Goal: Information Seeking & Learning: Find specific fact

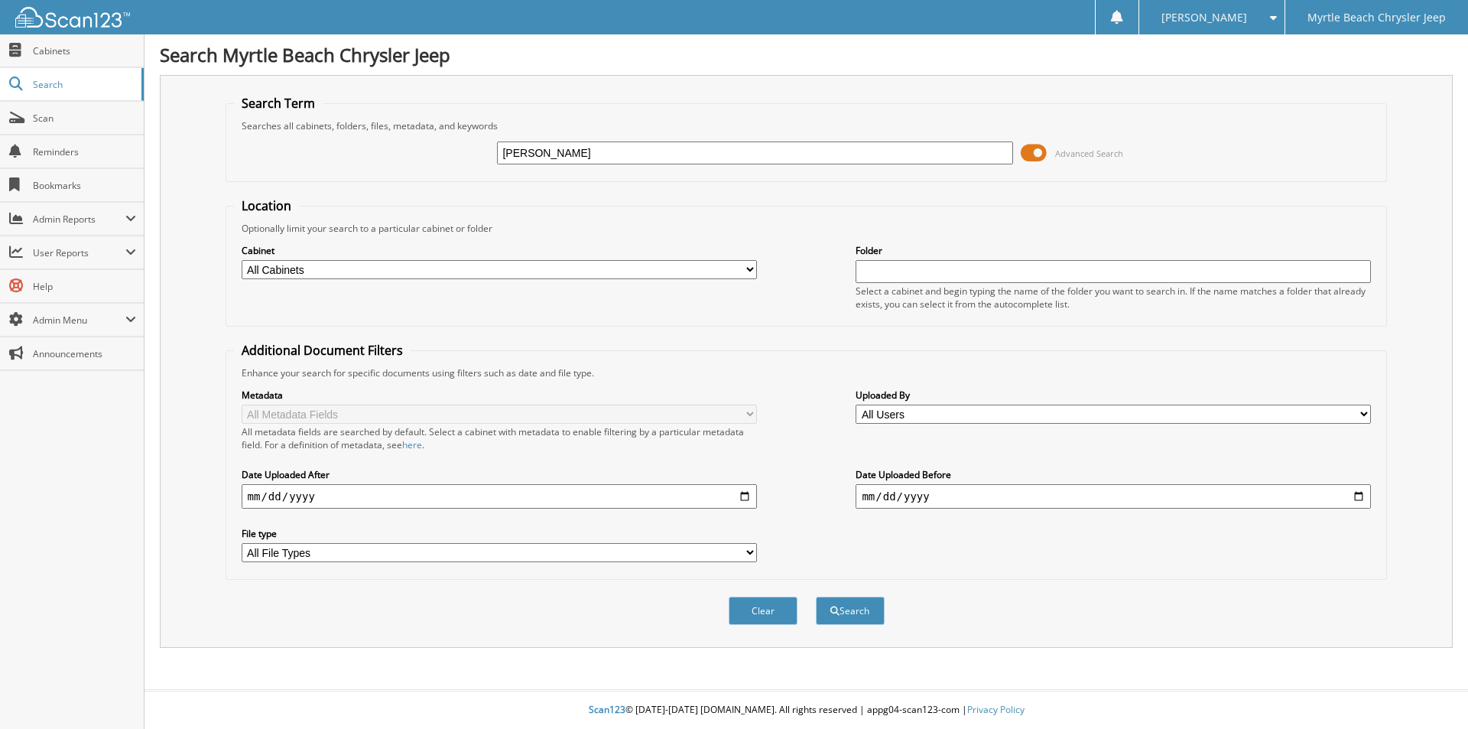
type input "[PERSON_NAME]"
click at [816, 596] on button "Search" at bounding box center [850, 610] width 69 height 28
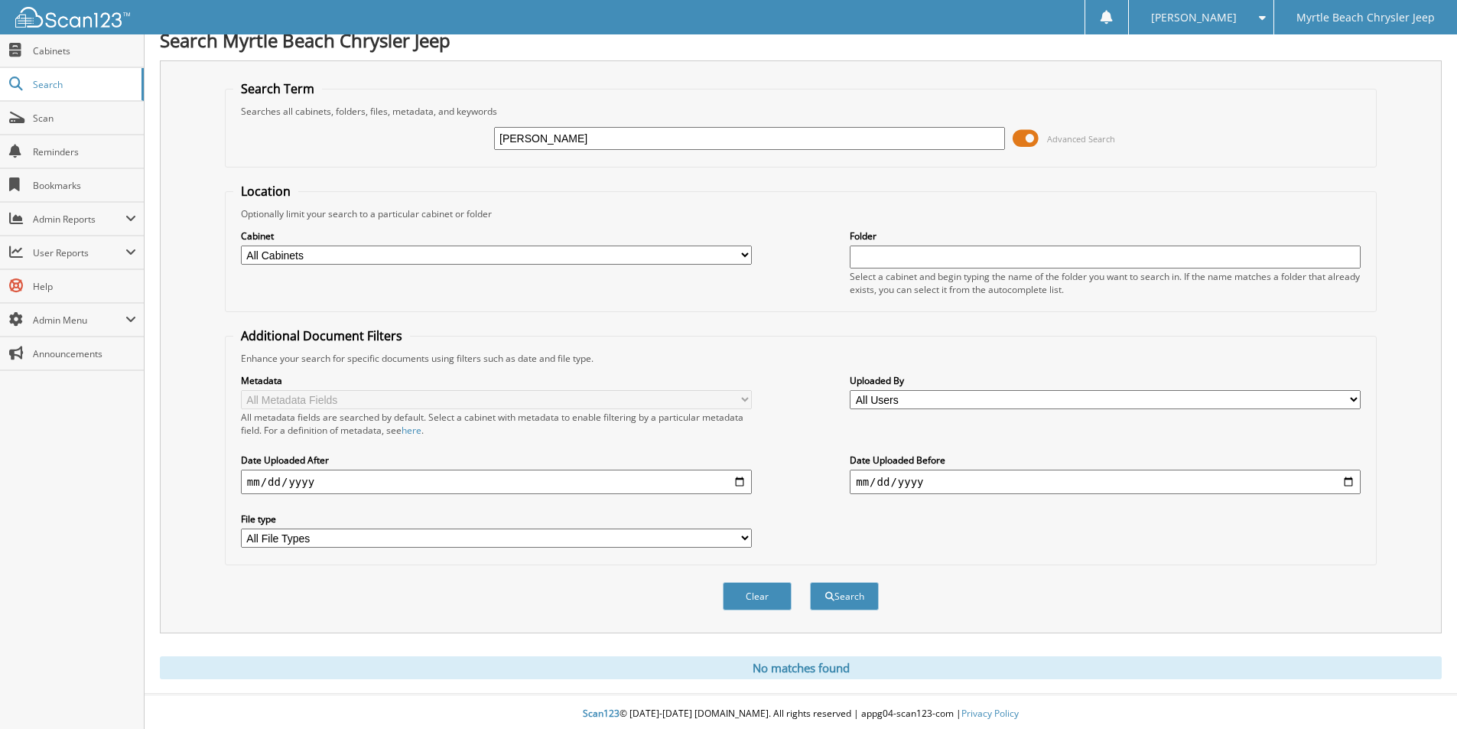
scroll to position [19, 0]
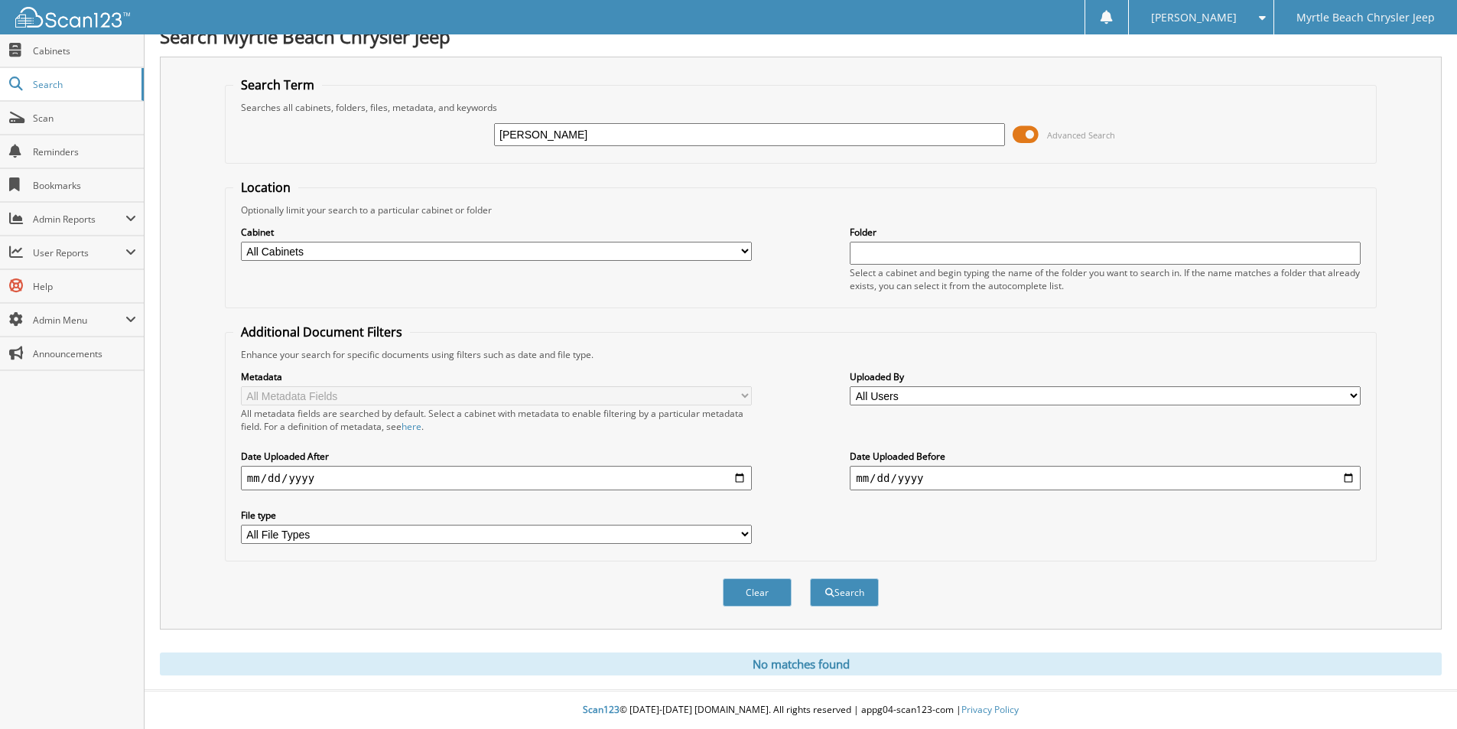
click at [561, 132] on input "DAVINA THOMAS" at bounding box center [749, 134] width 511 height 23
type input "DAVINA"
click at [810, 578] on button "Search" at bounding box center [844, 592] width 69 height 28
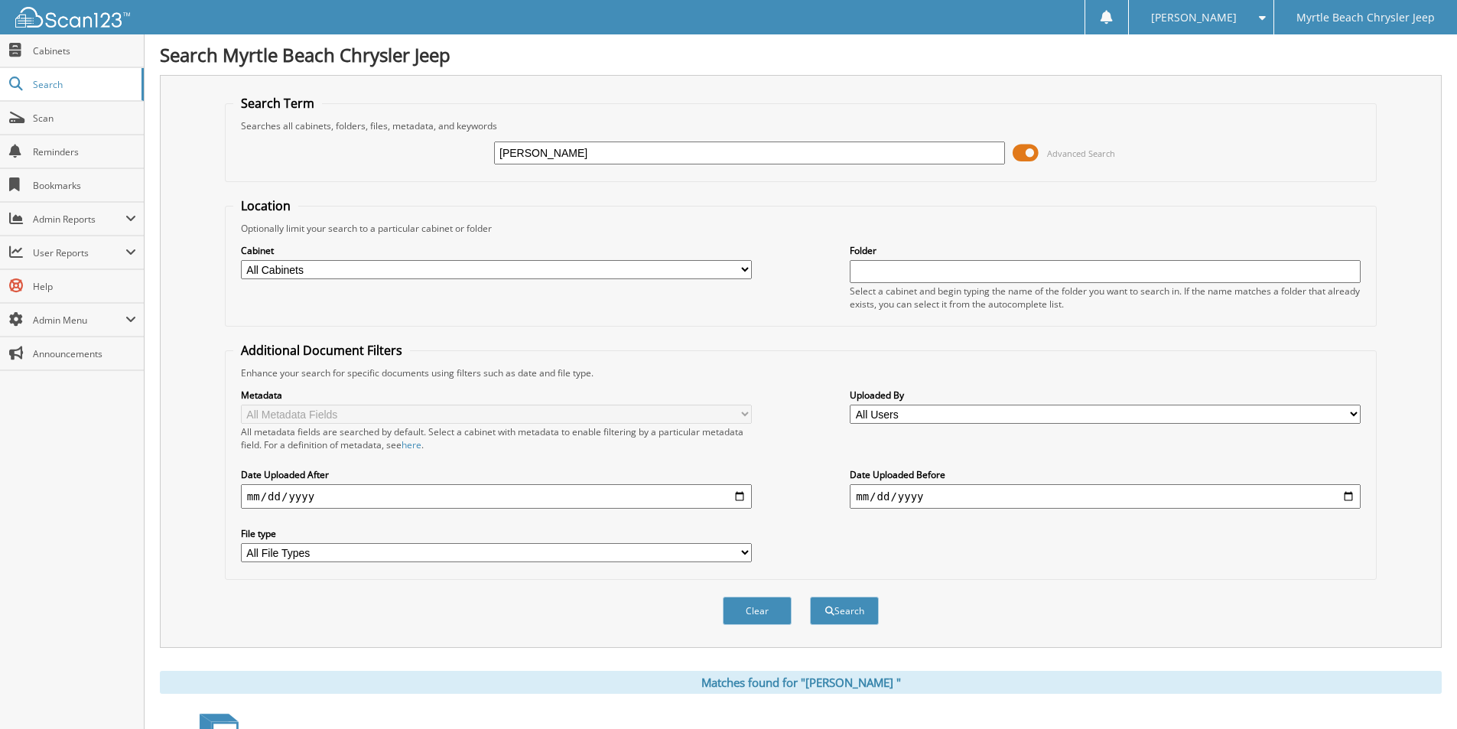
drag, startPoint x: 577, startPoint y: 154, endPoint x: 339, endPoint y: 153, distance: 238.6
click at [339, 153] on div "[PERSON_NAME] Advanced Search" at bounding box center [800, 152] width 1135 height 41
click at [47, 51] on span "Cabinets" at bounding box center [84, 50] width 103 height 13
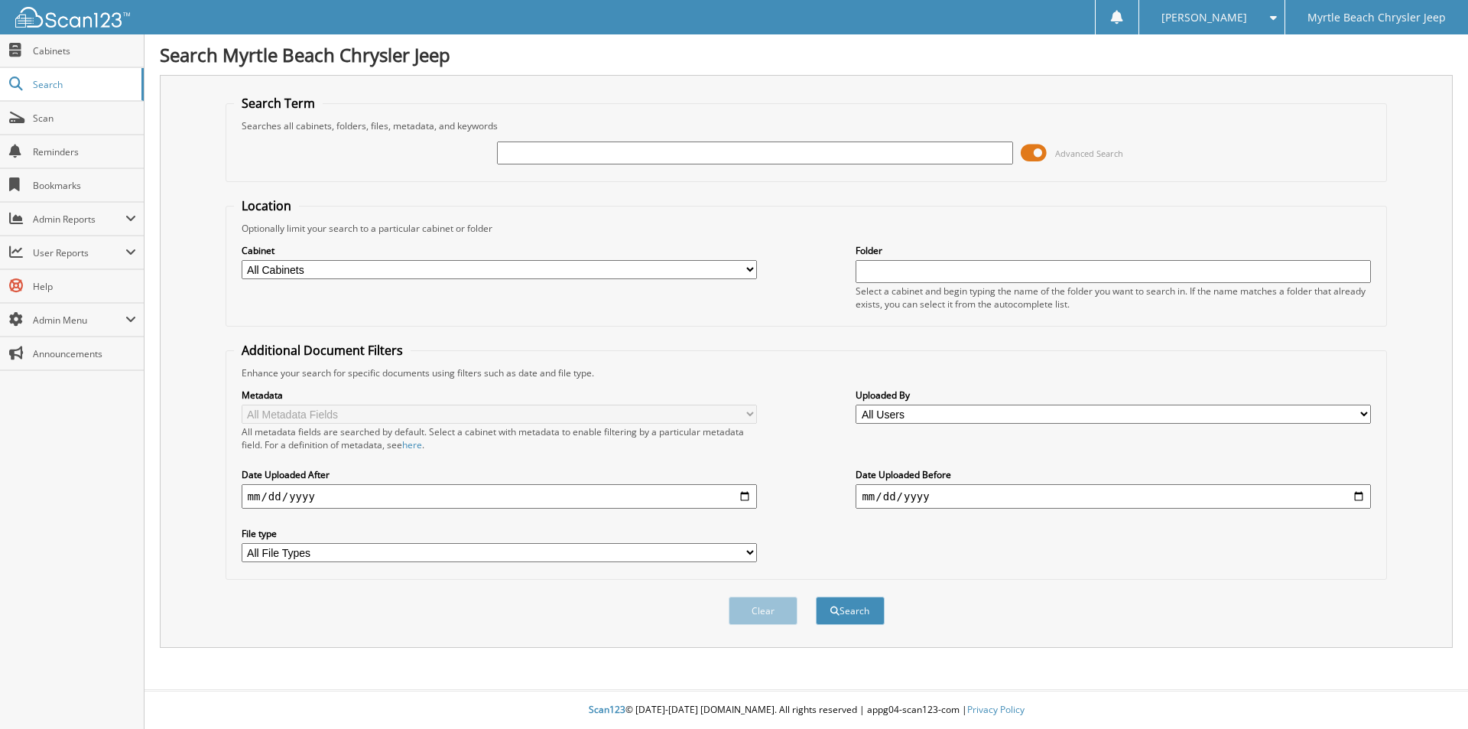
click at [854, 157] on input "text" at bounding box center [754, 152] width 515 height 23
type input "842896"
click at [816, 596] on button "Search" at bounding box center [850, 610] width 69 height 28
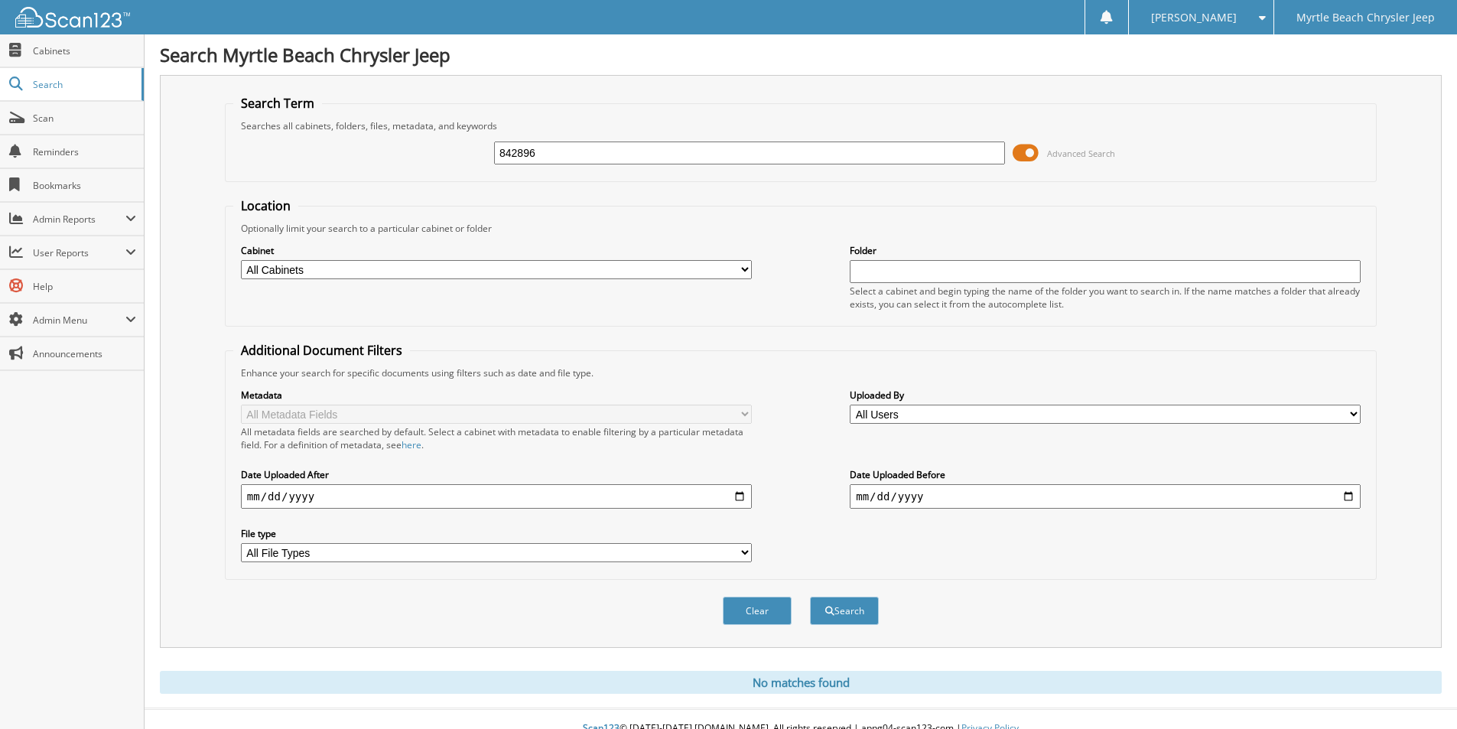
drag, startPoint x: 561, startPoint y: 154, endPoint x: 300, endPoint y: 143, distance: 261.8
click at [300, 143] on div "842896 Advanced Search" at bounding box center [800, 152] width 1135 height 41
type input "THOMAS"
click at [810, 596] on button "Search" at bounding box center [844, 610] width 69 height 28
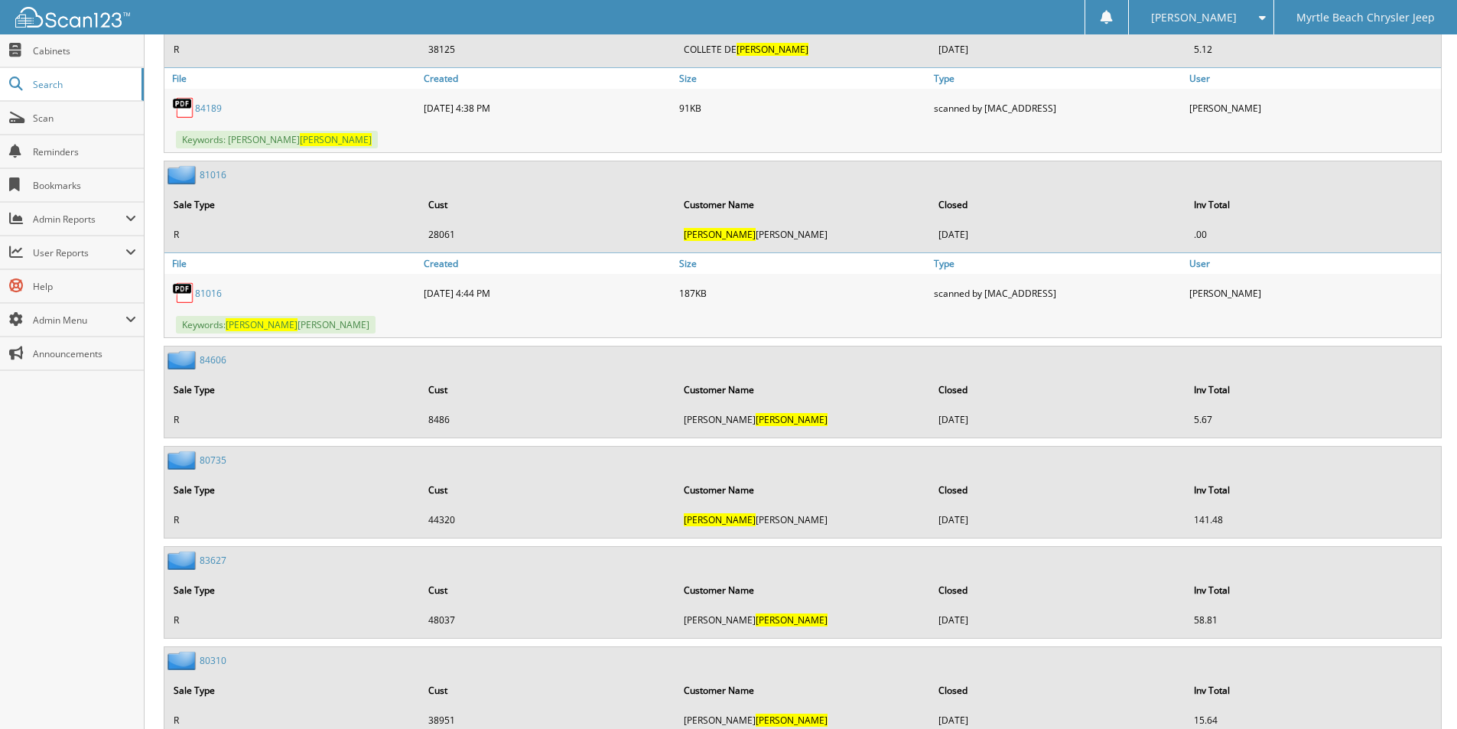
scroll to position [27106, 0]
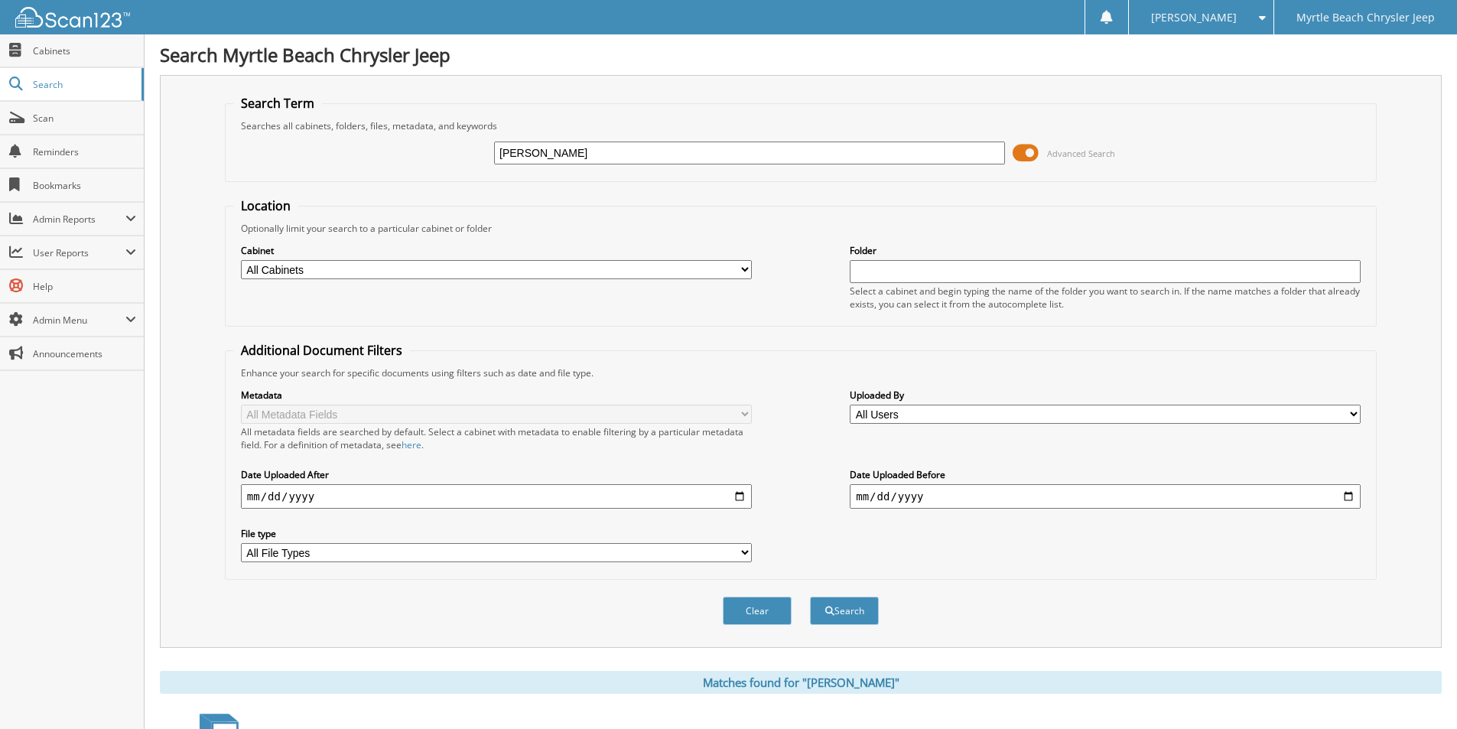
drag, startPoint x: 558, startPoint y: 152, endPoint x: 245, endPoint y: 151, distance: 312.7
click at [245, 151] on div "THOMAS Advanced Search" at bounding box center [800, 152] width 1135 height 41
type input "KL5097"
click at [810, 596] on button "Search" at bounding box center [844, 610] width 69 height 28
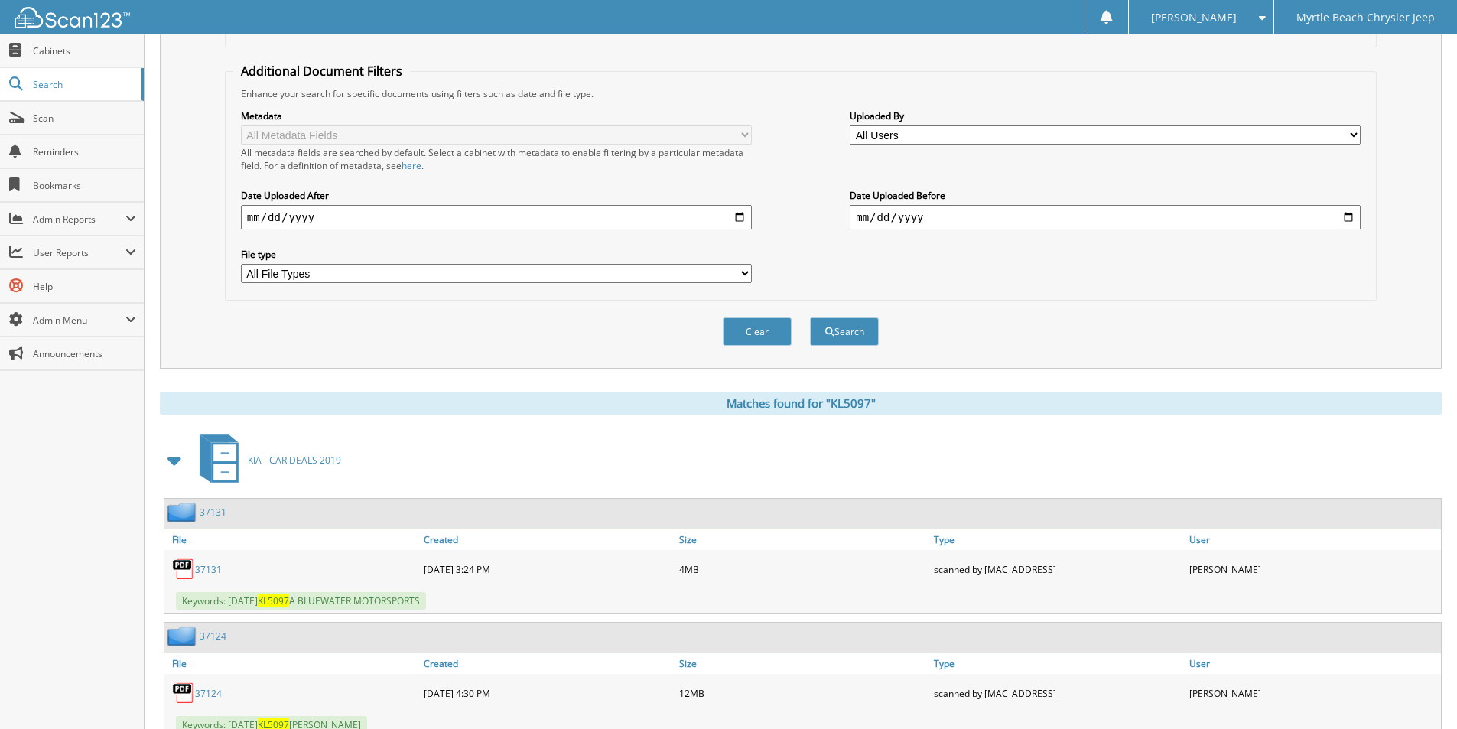
scroll to position [335, 0]
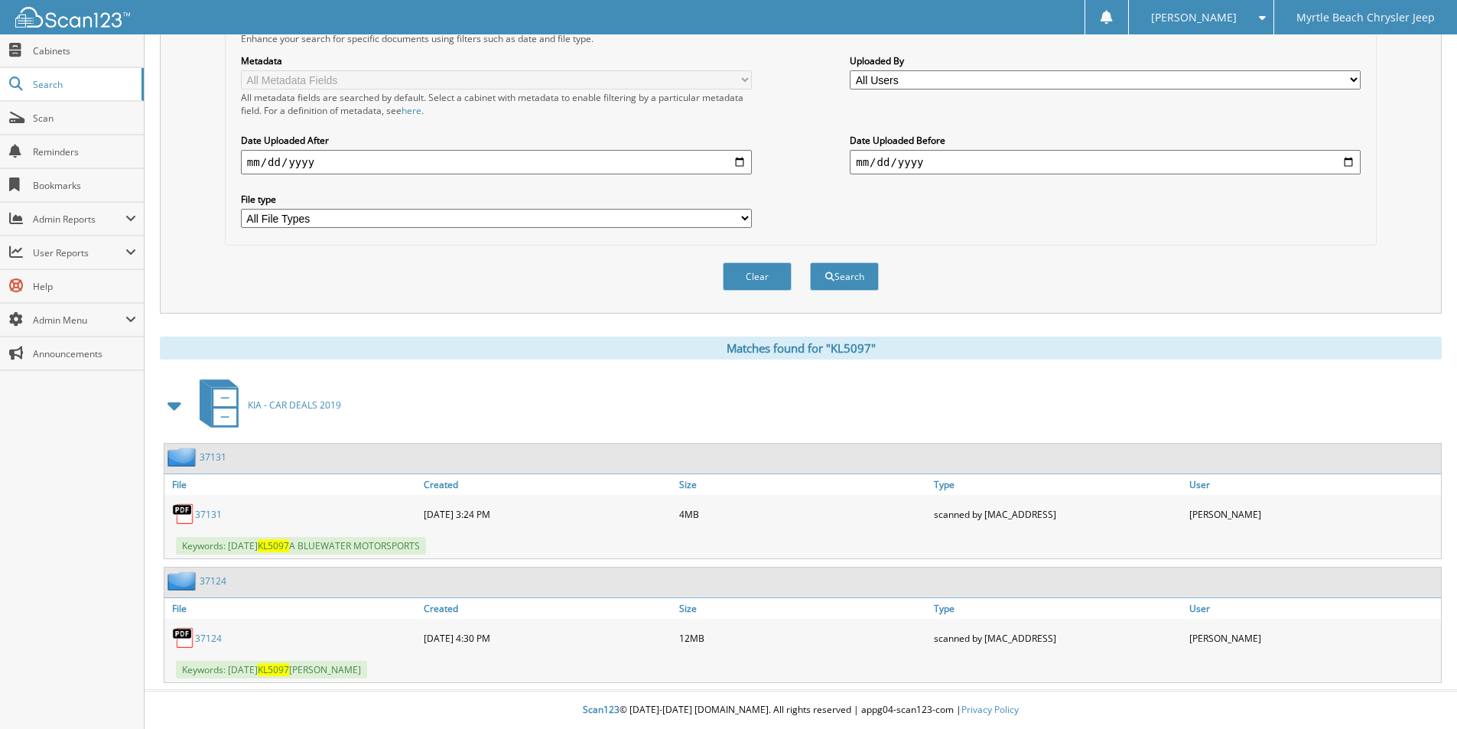
drag, startPoint x: 208, startPoint y: 638, endPoint x: 293, endPoint y: 651, distance: 85.9
click at [208, 638] on link "37124" at bounding box center [208, 638] width 27 height 13
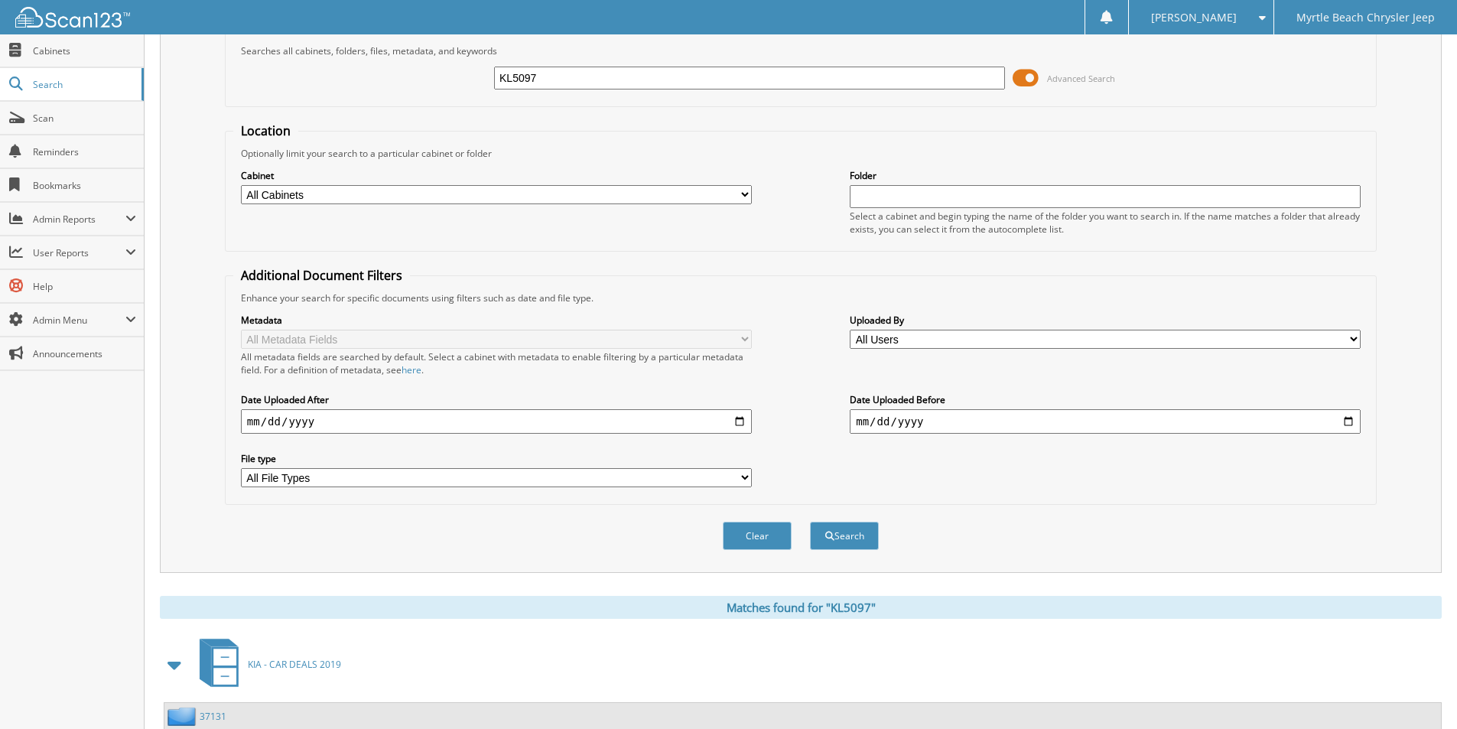
scroll to position [0, 0]
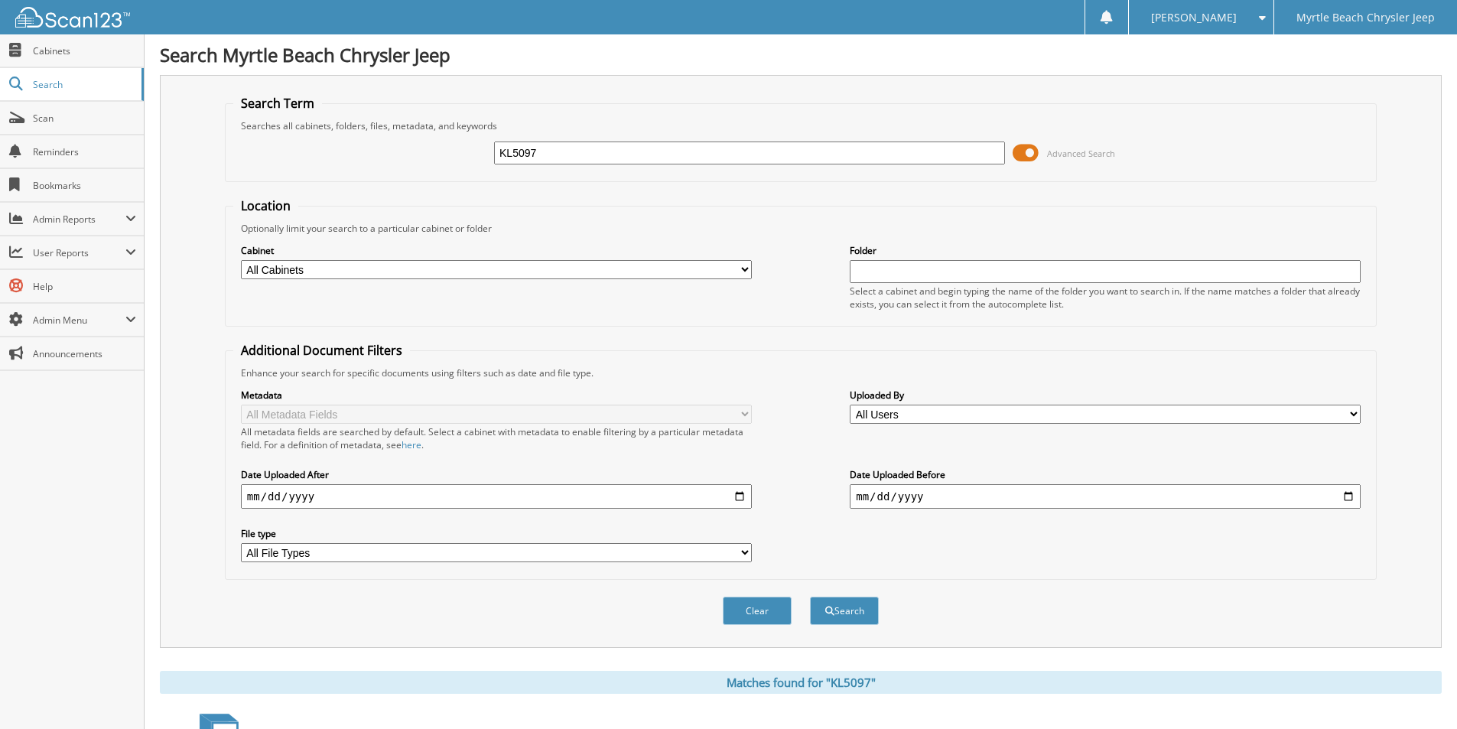
drag, startPoint x: 729, startPoint y: 151, endPoint x: 212, endPoint y: 161, distance: 517.0
click at [212, 161] on div "Search Term Searches all cabinets, folders, files, metadata, and keywords KL509…" at bounding box center [801, 361] width 1282 height 573
type input "PL1033"
click at [810, 596] on button "Search" at bounding box center [844, 610] width 69 height 28
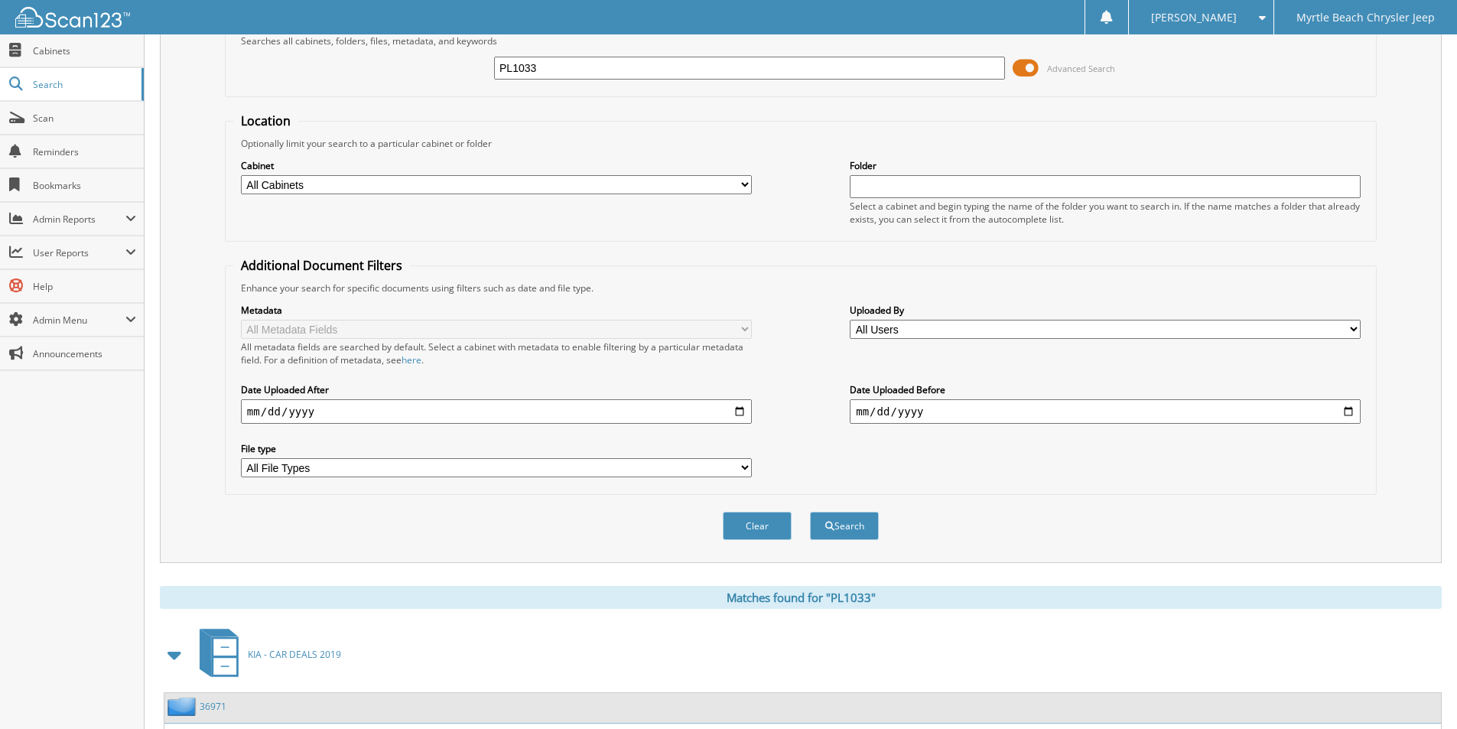
scroll to position [211, 0]
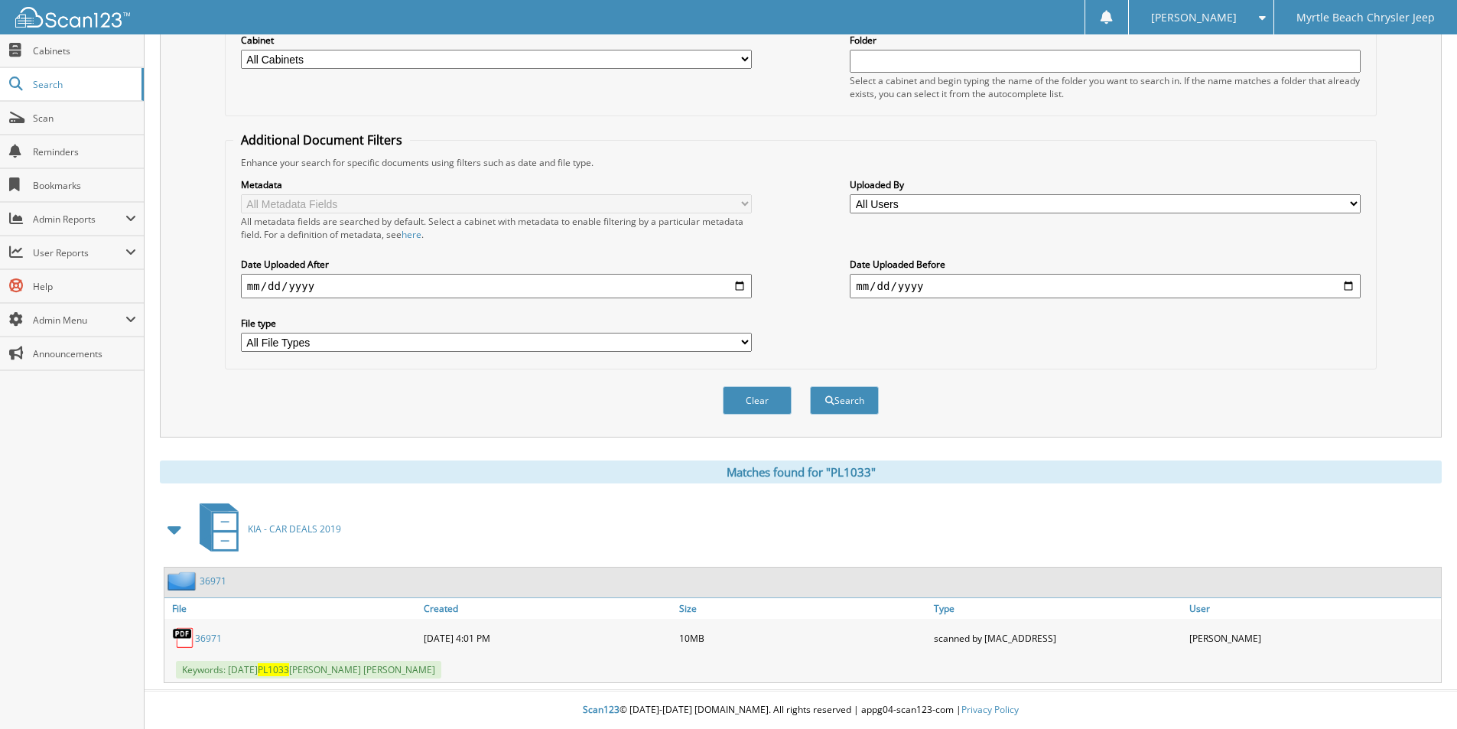
click at [208, 638] on link "36971" at bounding box center [208, 638] width 27 height 13
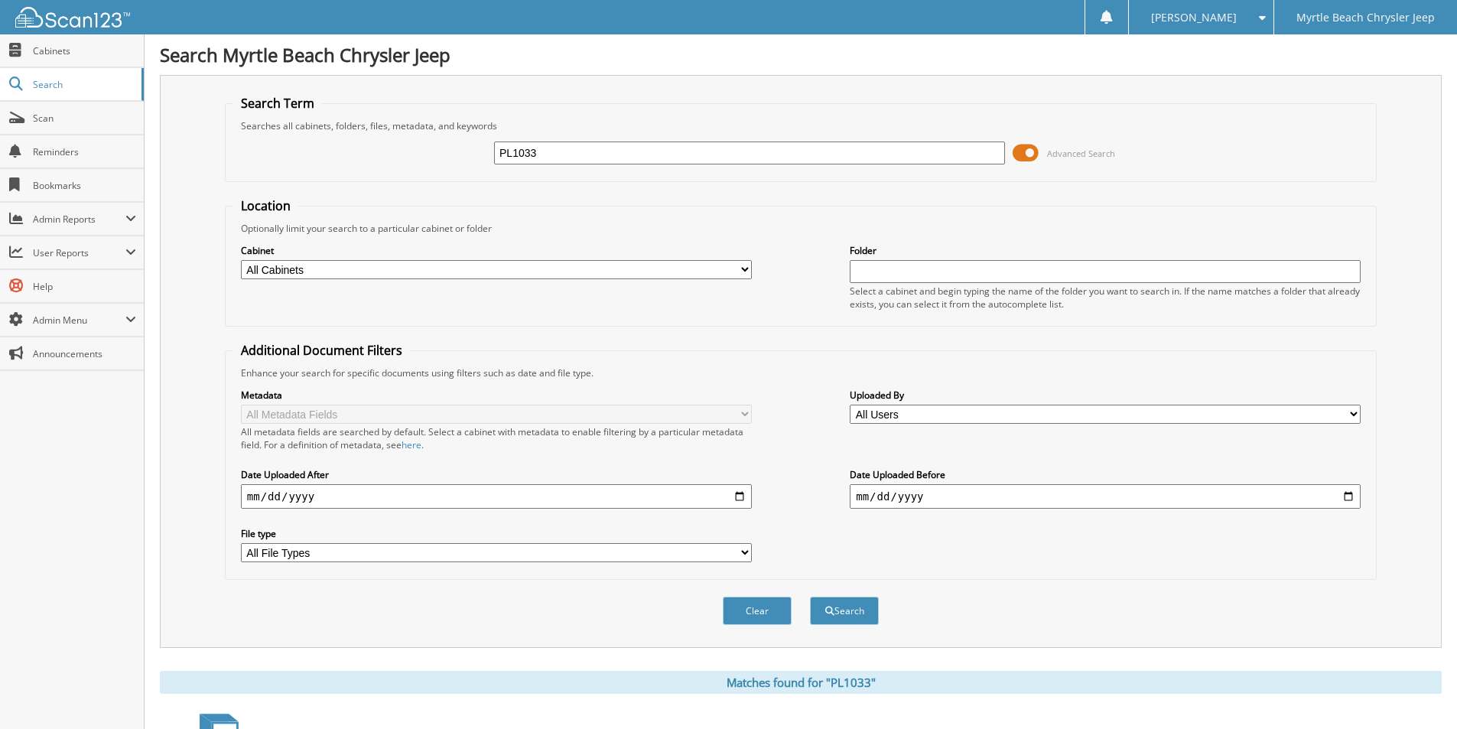
drag, startPoint x: 539, startPoint y: 145, endPoint x: 284, endPoint y: 184, distance: 258.5
click at [284, 184] on form "Search Term Searches all cabinets, folders, files, metadata, and keywords PL103…" at bounding box center [801, 368] width 1152 height 547
type input "8"
type input "[PERSON_NAME]"
click at [810, 596] on button "Search" at bounding box center [844, 610] width 69 height 28
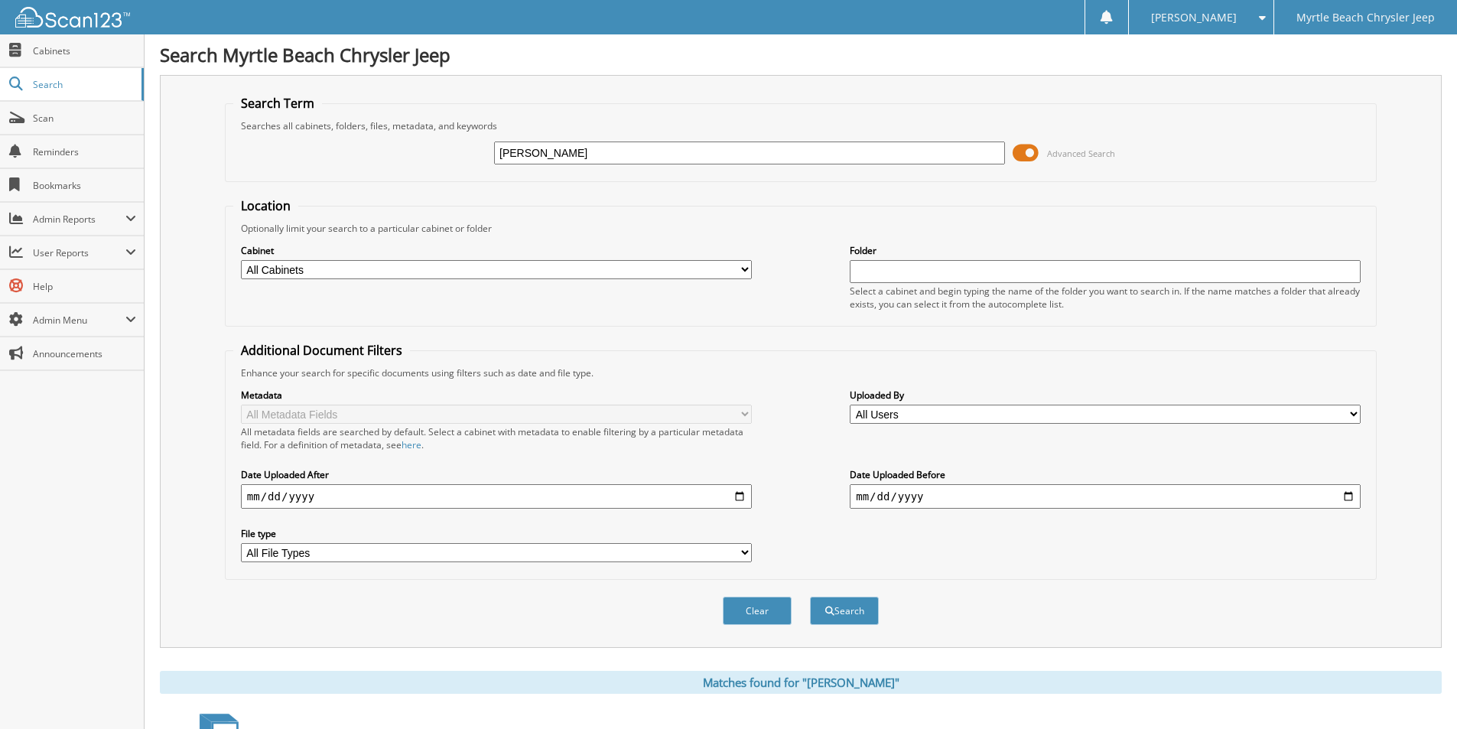
click at [525, 154] on input "[PERSON_NAME]" at bounding box center [749, 152] width 511 height 23
type input "DAVID THOMAS"
click at [810, 596] on button "Search" at bounding box center [844, 610] width 69 height 28
drag, startPoint x: 619, startPoint y: 146, endPoint x: 183, endPoint y: 175, distance: 436.8
click at [183, 175] on div "Search Term Searches all cabinets, folders, files, metadata, and keywords DAVID…" at bounding box center [801, 361] width 1282 height 573
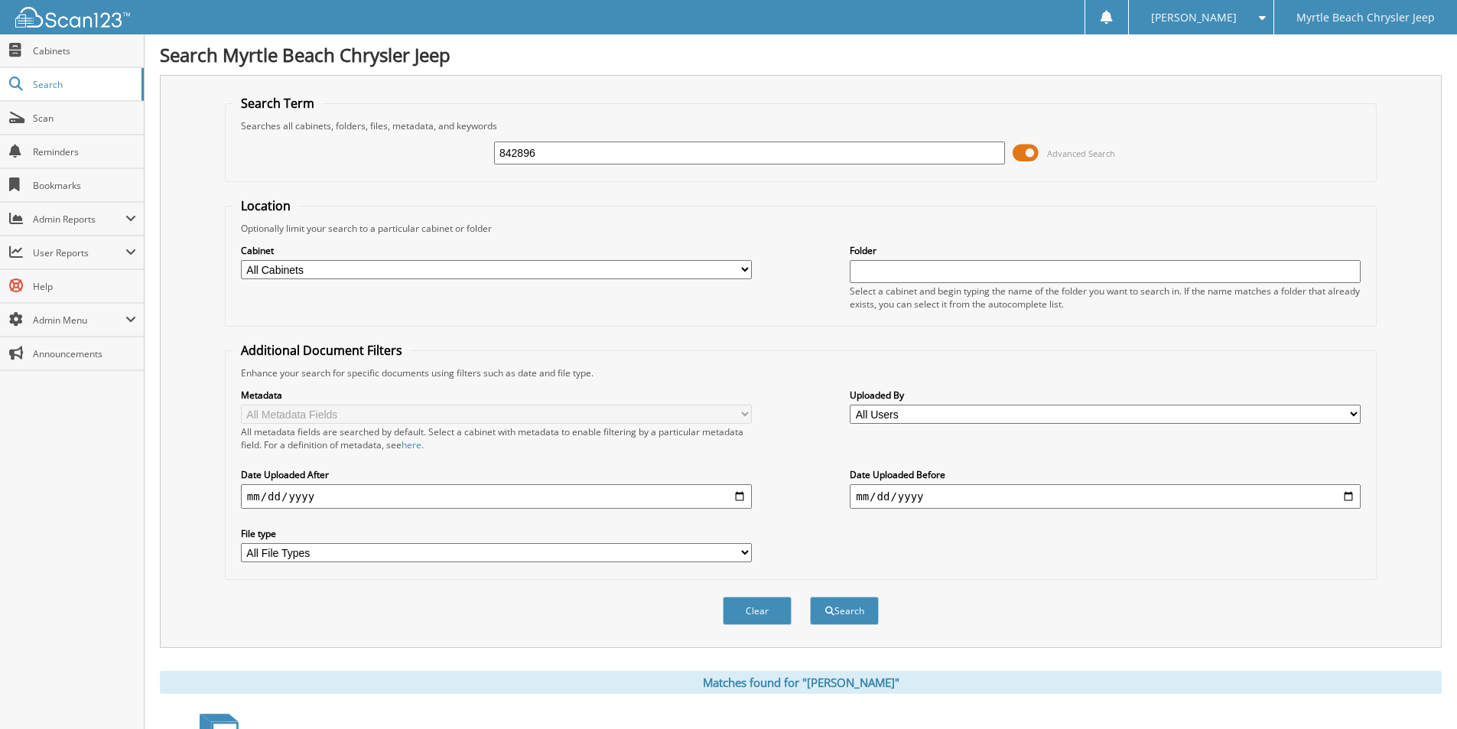
type input "842896"
click at [810, 596] on button "Search" at bounding box center [844, 610] width 69 height 28
drag, startPoint x: 638, startPoint y: 151, endPoint x: 198, endPoint y: 157, distance: 439.7
click at [198, 157] on div "Search Term Searches all cabinets, folders, files, metadata, and keywords 84289…" at bounding box center [801, 361] width 1282 height 573
type input "CRITCHLEY"
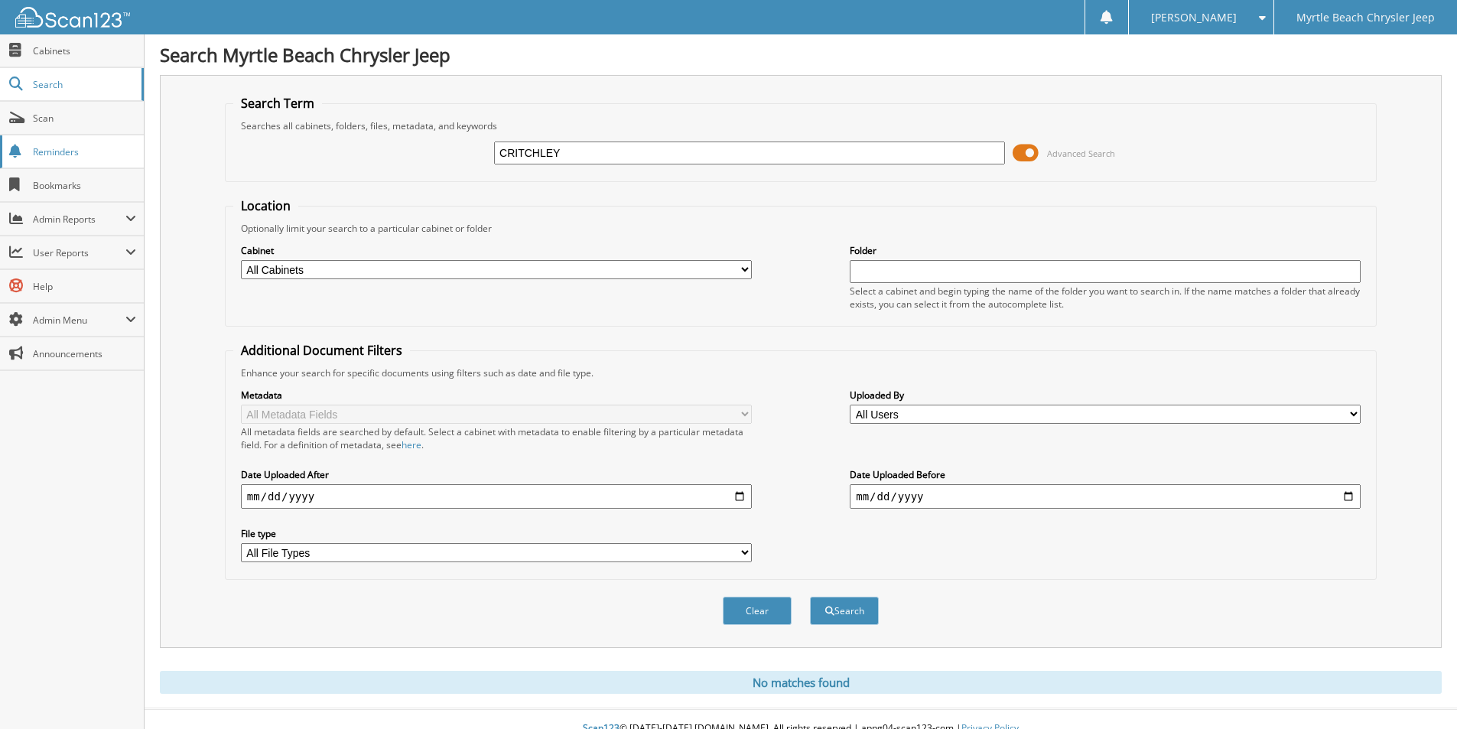
click at [810, 596] on button "Search" at bounding box center [844, 610] width 69 height 28
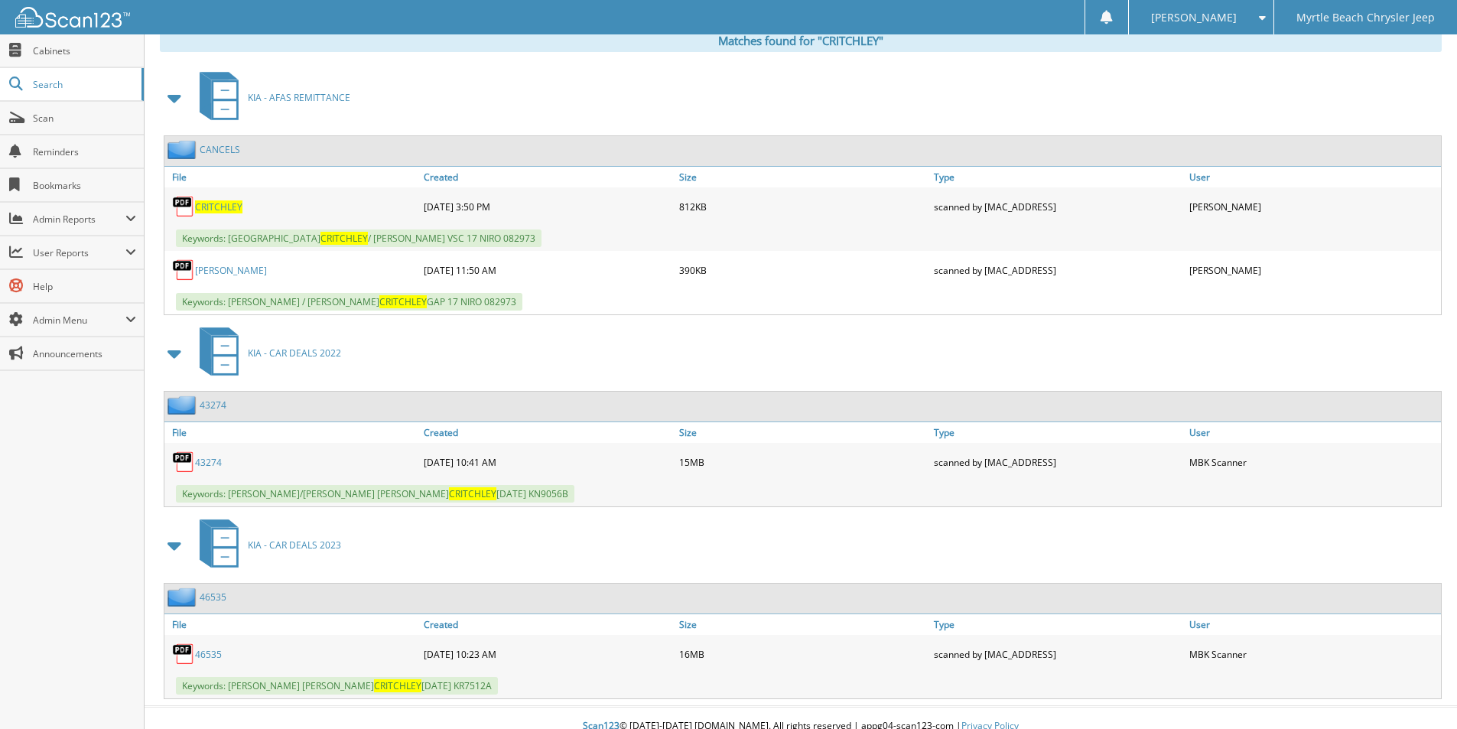
scroll to position [658, 0]
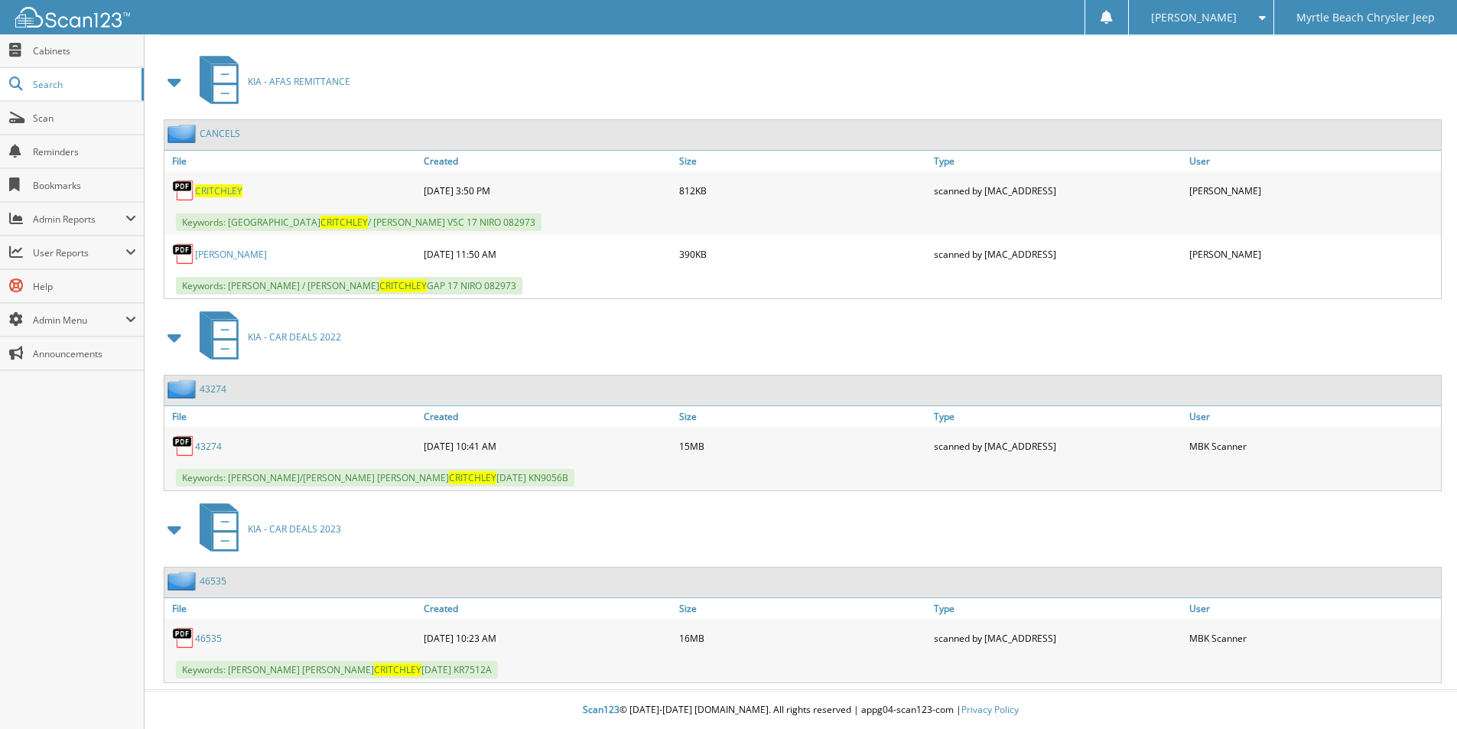
click at [209, 639] on link "46535" at bounding box center [208, 638] width 27 height 13
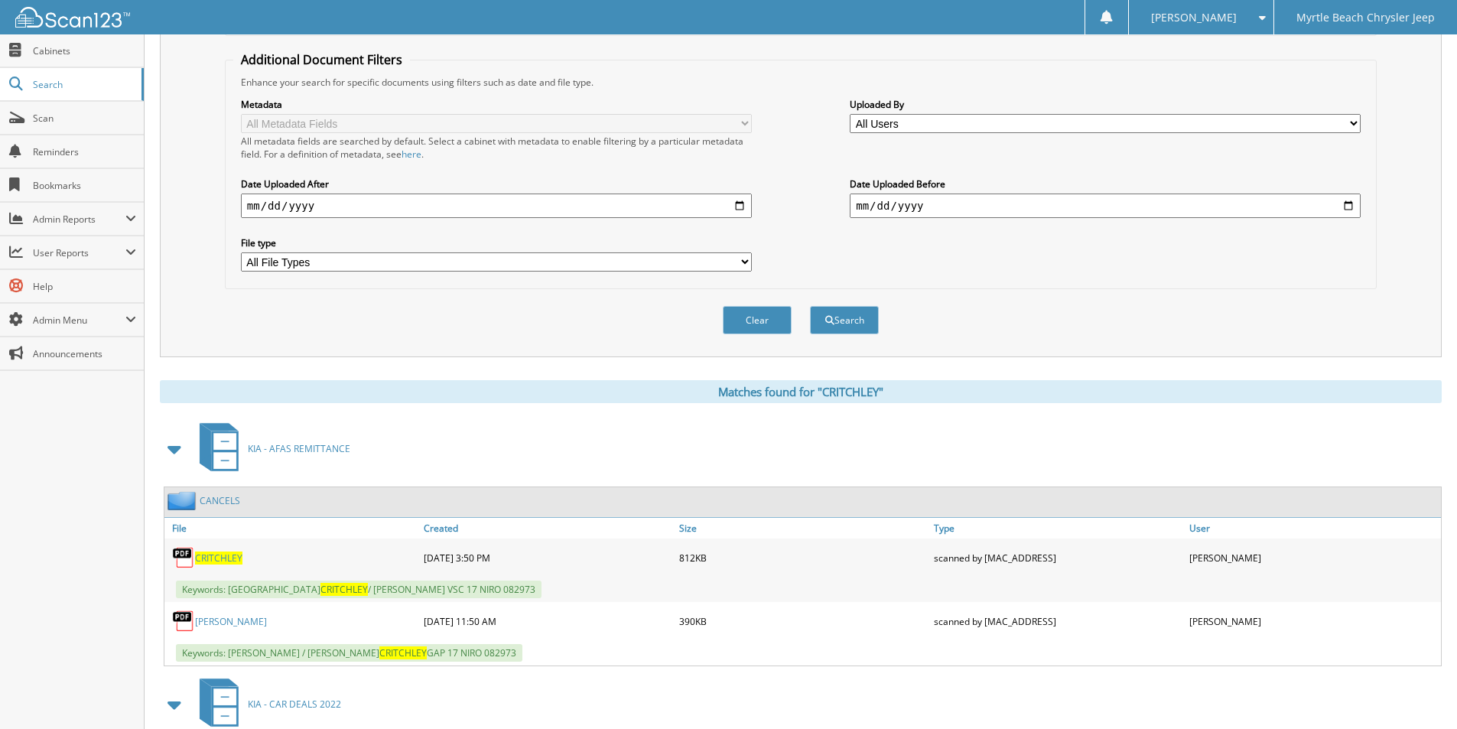
scroll to position [0, 0]
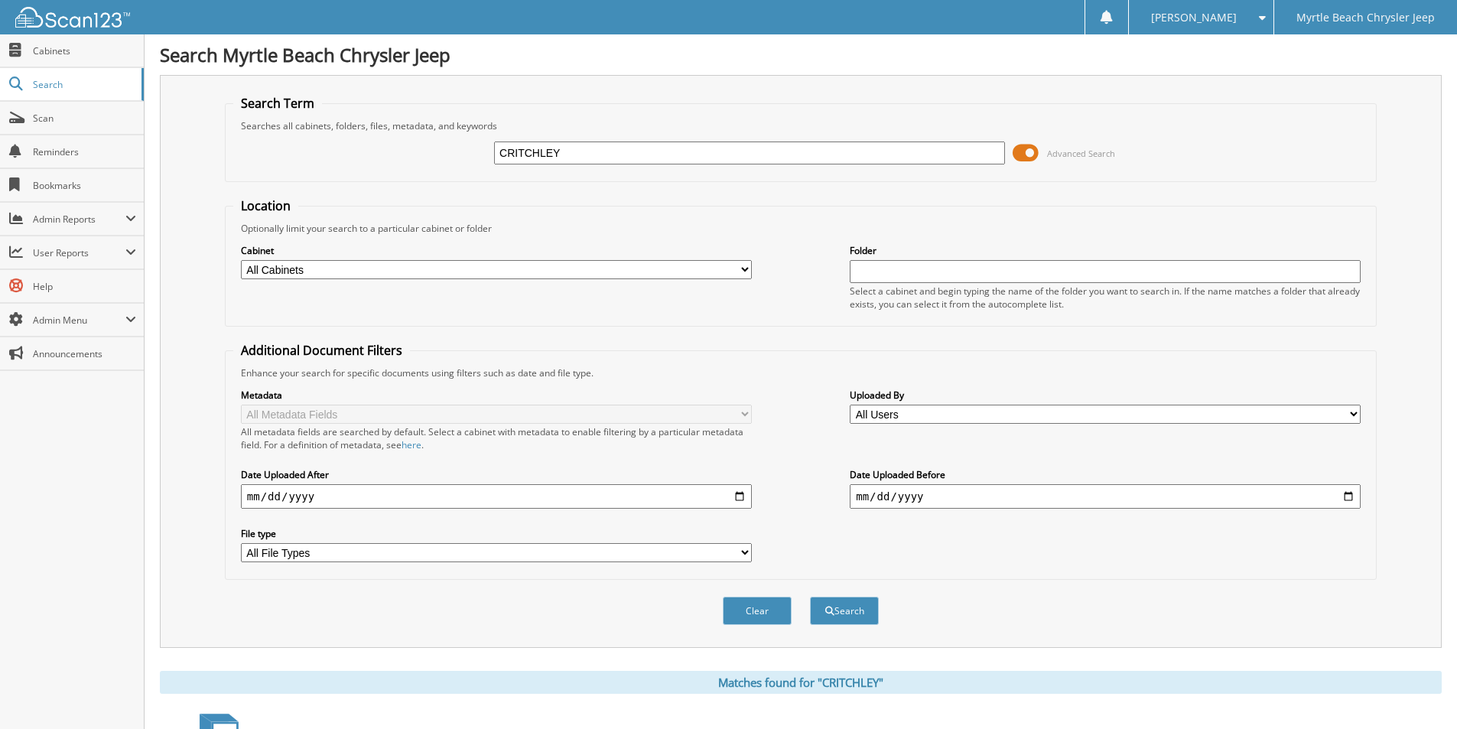
drag, startPoint x: 309, startPoint y: 166, endPoint x: 206, endPoint y: 180, distance: 103.5
click at [206, 180] on div "Search Term Searches all cabinets, folders, files, metadata, and keywords CRITC…" at bounding box center [801, 361] width 1282 height 573
type input "TREY CONLEY"
click at [810, 596] on button "Search" at bounding box center [844, 610] width 69 height 28
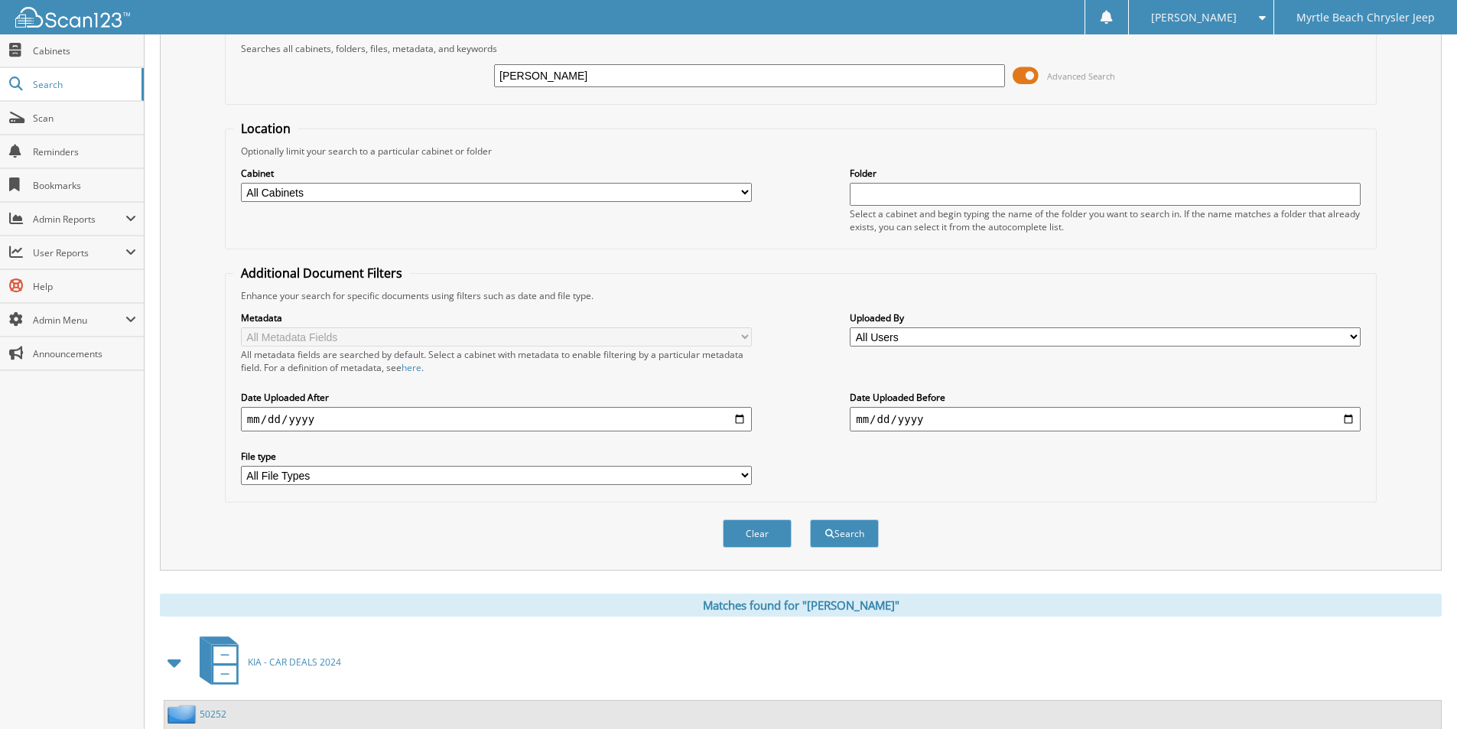
scroll to position [211, 0]
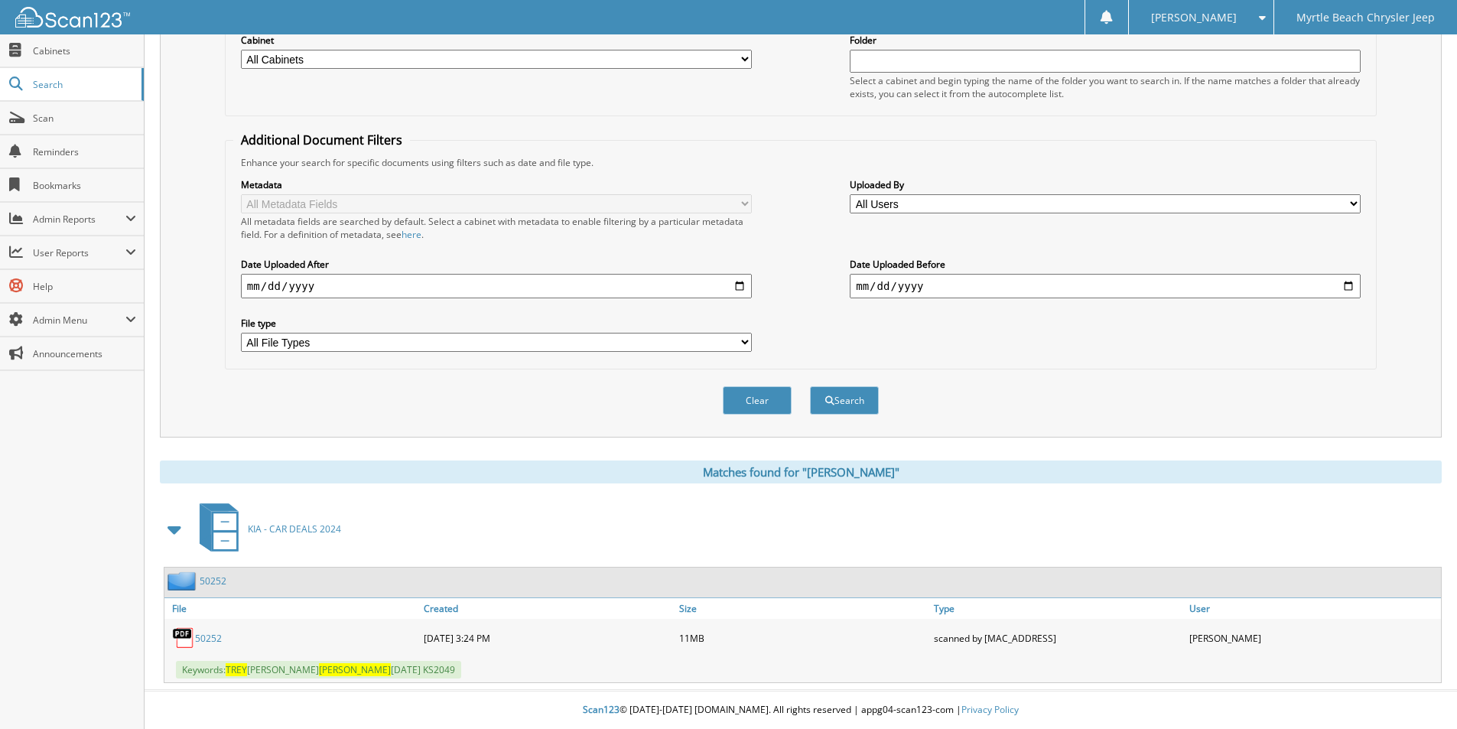
click at [211, 638] on link "50252" at bounding box center [208, 638] width 27 height 13
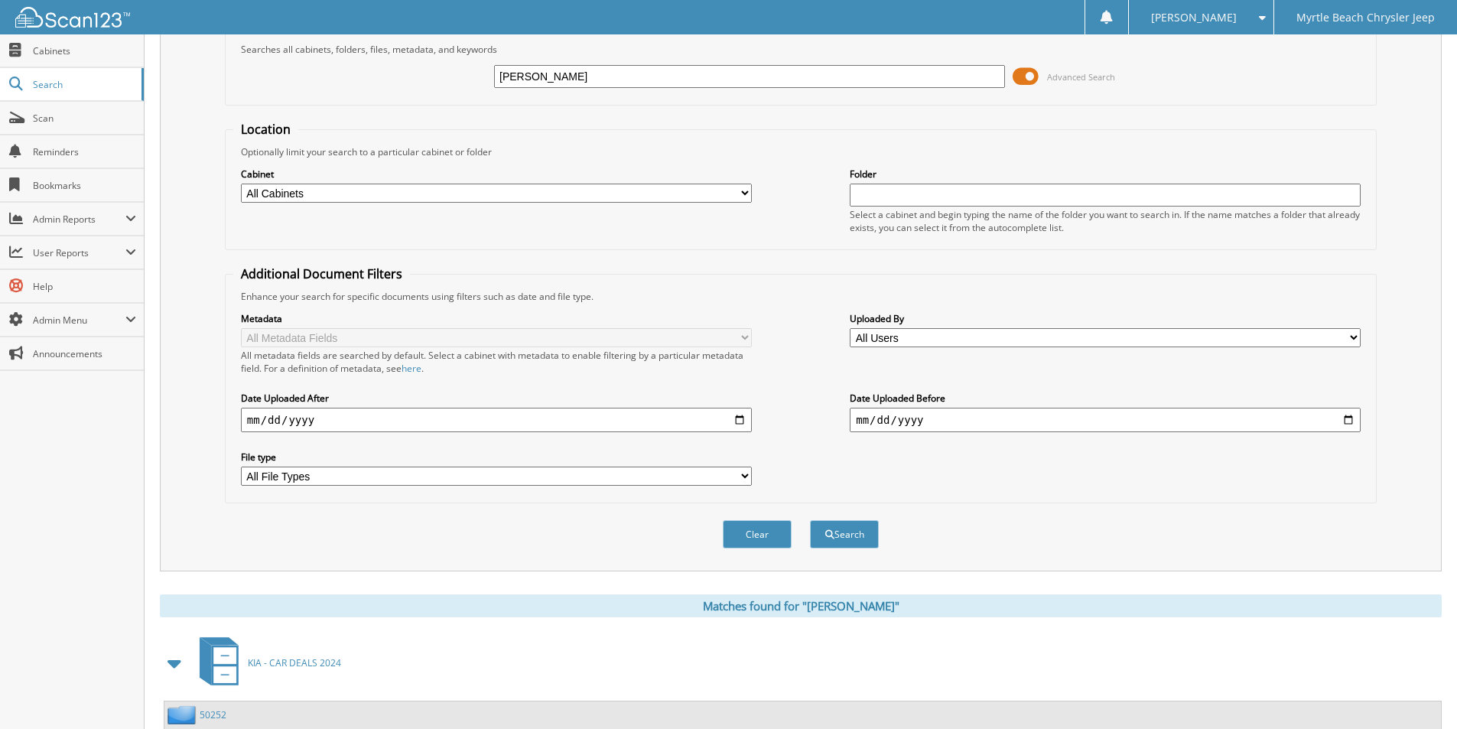
scroll to position [0, 0]
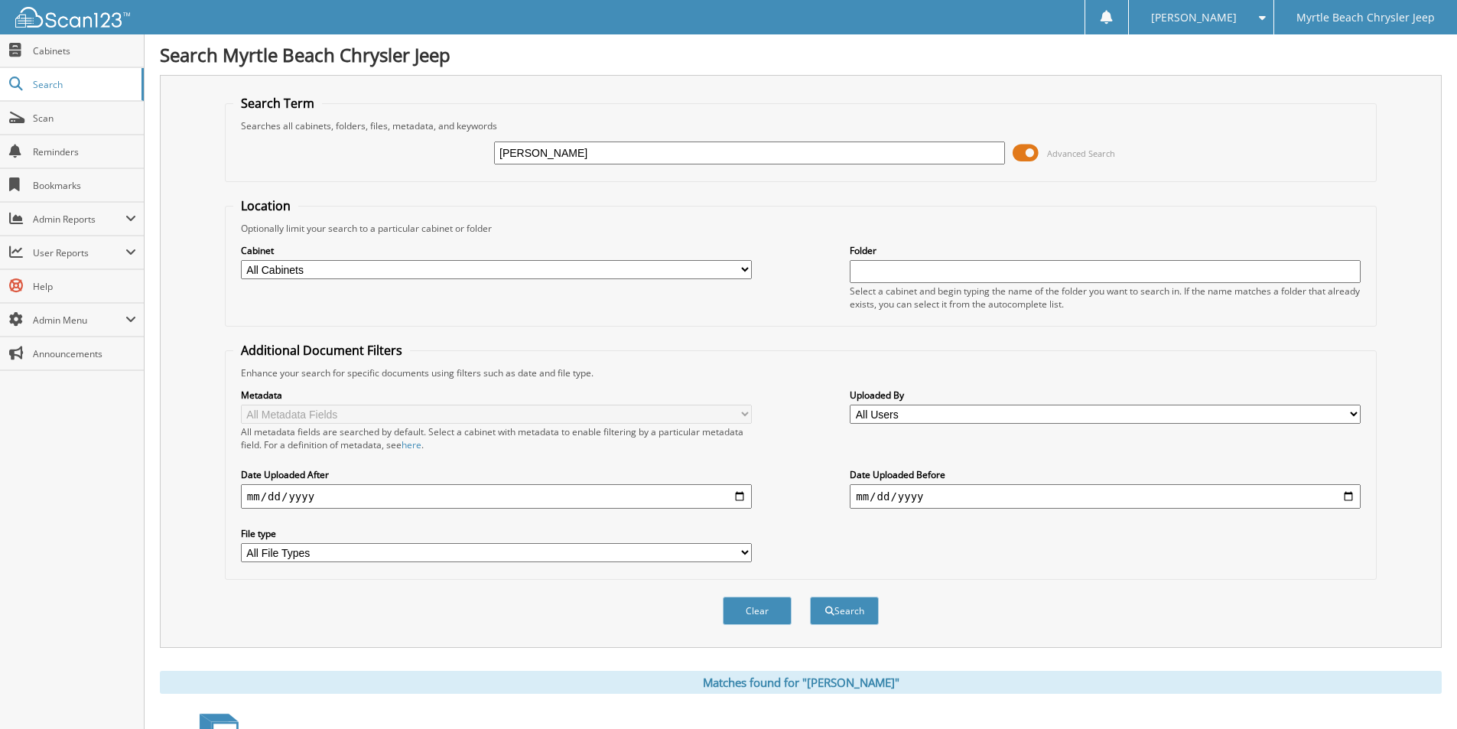
drag, startPoint x: 619, startPoint y: 145, endPoint x: 228, endPoint y: 144, distance: 391.5
click at [229, 145] on fieldset "Search Term Searches all cabinets, folders, files, metadata, and keywords TREY …" at bounding box center [801, 138] width 1152 height 87
click at [603, 161] on input "TREY CONLEY" at bounding box center [749, 152] width 511 height 23
drag, startPoint x: 602, startPoint y: 155, endPoint x: 408, endPoint y: 141, distance: 193.9
click at [409, 142] on div "TREY CONLEY Advanced Search" at bounding box center [800, 152] width 1135 height 41
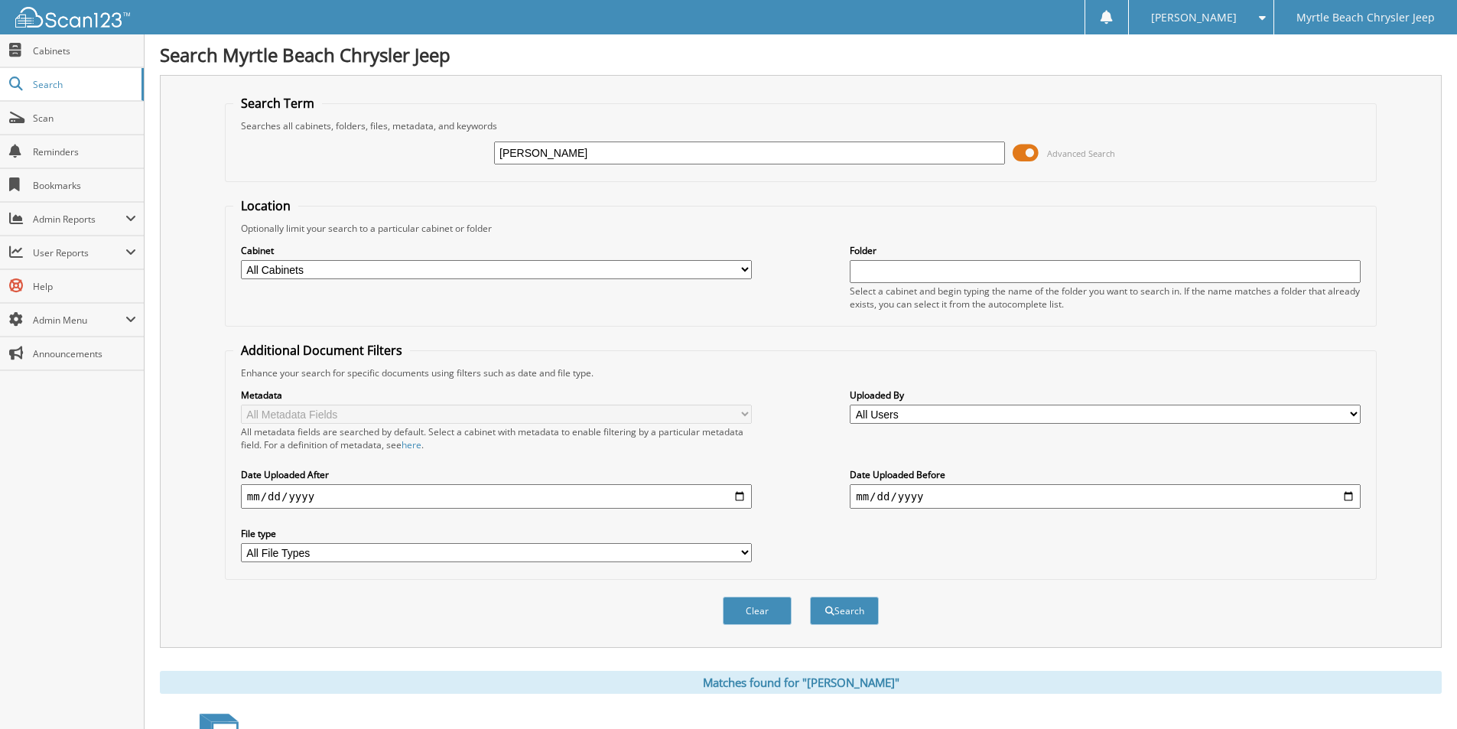
type input "[PERSON_NAME]"
click at [810, 596] on button "Search" at bounding box center [844, 610] width 69 height 28
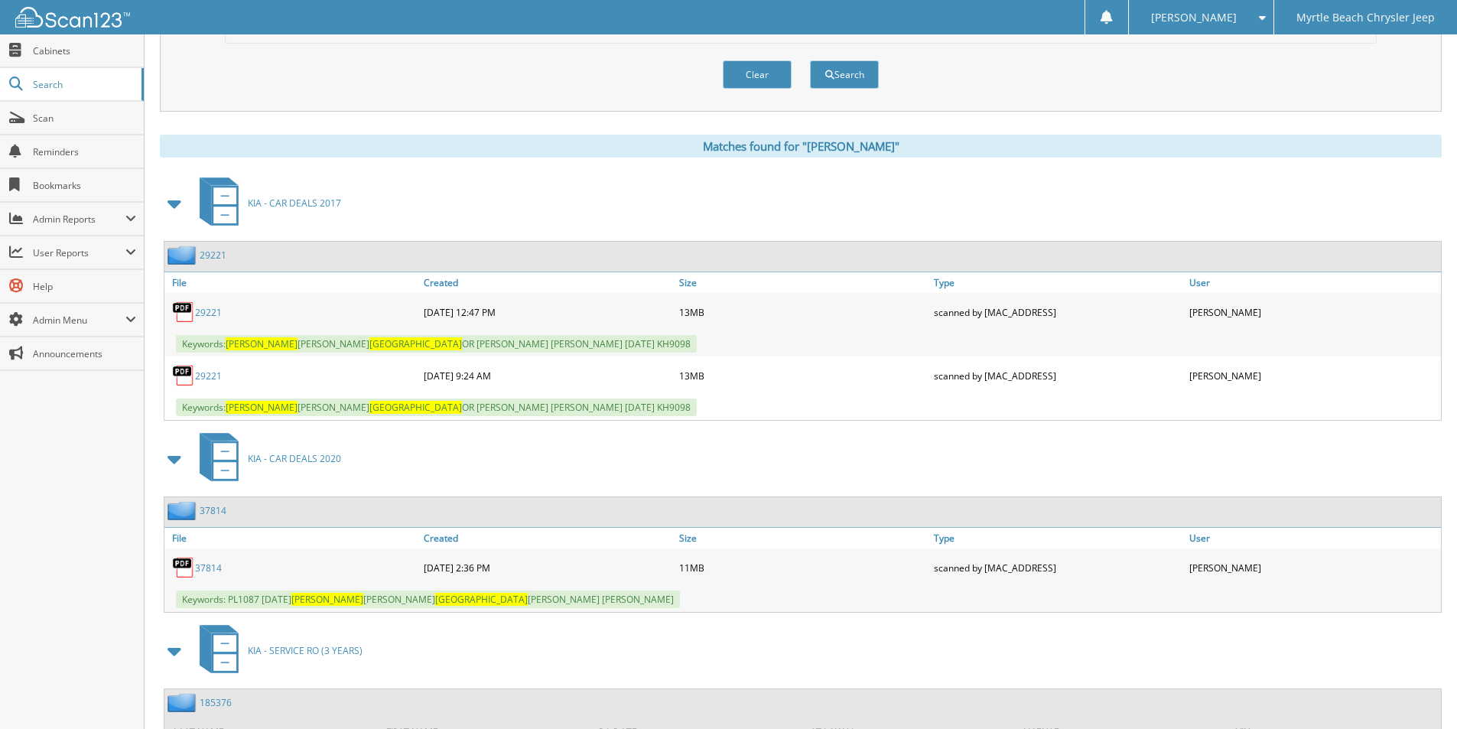
scroll to position [535, 0]
drag, startPoint x: 203, startPoint y: 570, endPoint x: 213, endPoint y: 573, distance: 10.9
click at [203, 570] on link "37814" at bounding box center [208, 568] width 27 height 13
click at [1217, 14] on span "[PERSON_NAME]" at bounding box center [1194, 17] width 86 height 9
click at [1219, 79] on link "Logout" at bounding box center [1201, 74] width 145 height 27
